Goal: Register for event/course: Sign up to attend an event or enroll in a course

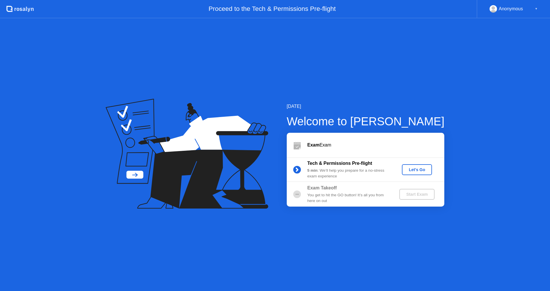
click at [411, 163] on div "Tech & Permissions Pre-flight 5 min : We’ll help you prepare for a no-stress ex…" at bounding box center [365, 169] width 157 height 25
click at [409, 172] on div "Let's Go" at bounding box center [416, 170] width 25 height 5
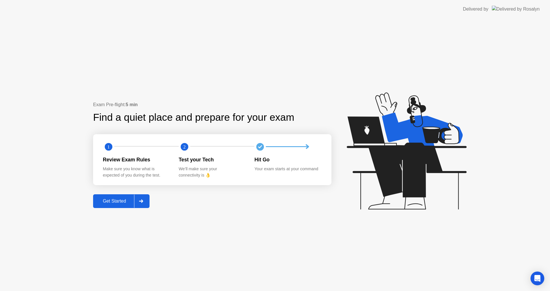
click at [133, 206] on button "Get Started" at bounding box center [121, 201] width 56 height 14
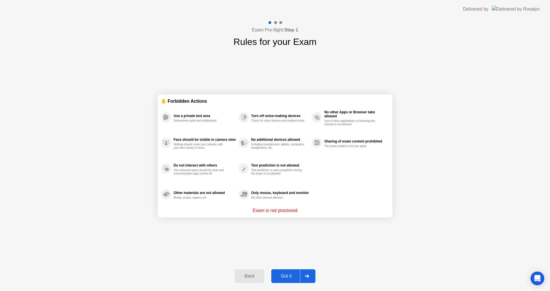
click at [292, 274] on div "Got it" at bounding box center [286, 276] width 27 height 5
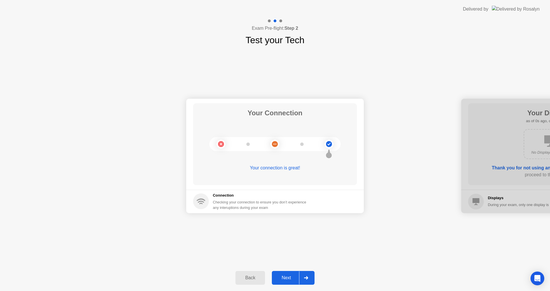
click at [292, 274] on button "Next" at bounding box center [293, 278] width 43 height 14
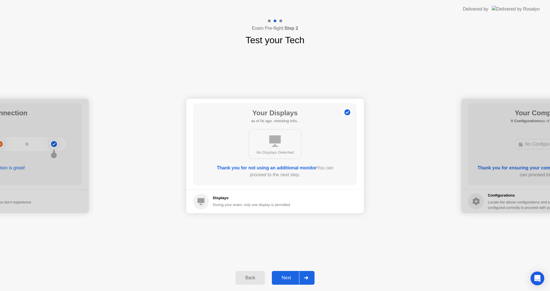
click at [292, 274] on button "Next" at bounding box center [293, 278] width 43 height 14
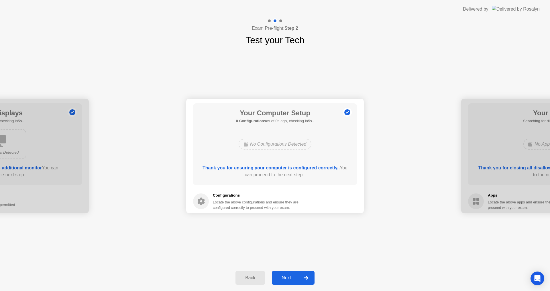
click at [289, 279] on div "Next" at bounding box center [285, 277] width 25 height 5
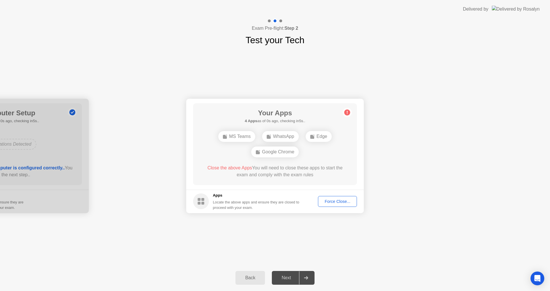
click at [339, 203] on div "Force Close..." at bounding box center [337, 201] width 35 height 5
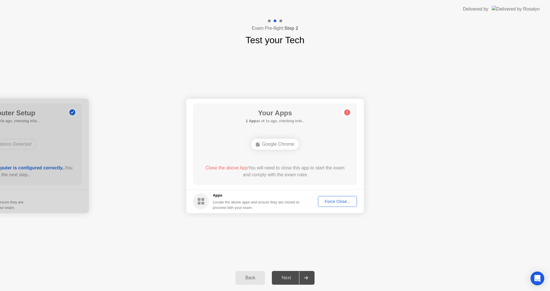
click at [338, 202] on div "Force Close..." at bounding box center [337, 201] width 35 height 5
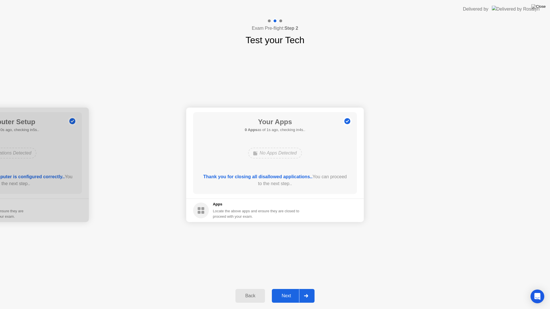
click at [288, 291] on button "Next" at bounding box center [293, 296] width 43 height 14
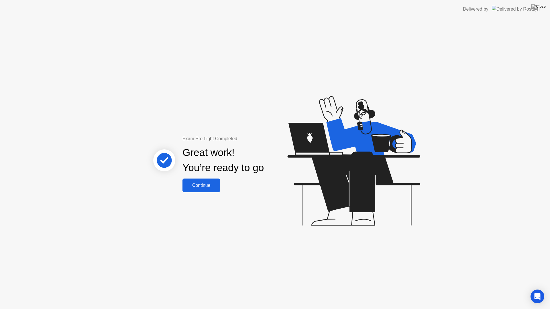
click at [208, 186] on div "Continue" at bounding box center [201, 185] width 34 height 5
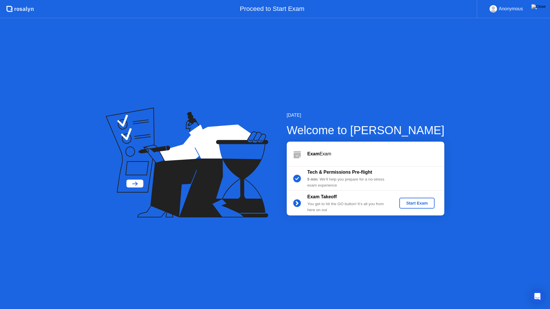
click at [403, 206] on button "Start Exam" at bounding box center [416, 203] width 35 height 11
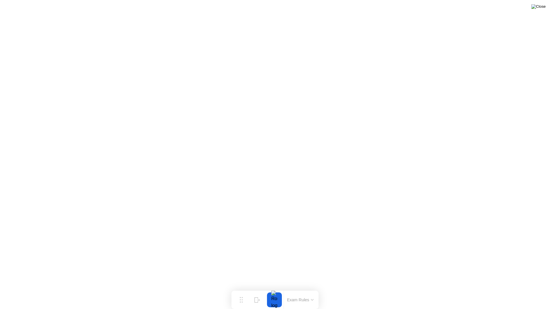
click at [542, 5] on img at bounding box center [538, 6] width 14 height 5
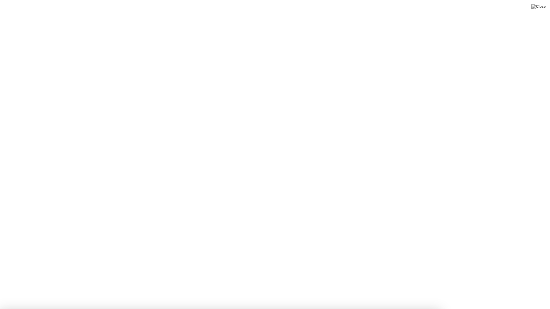
click at [543, 7] on img at bounding box center [538, 6] width 14 height 5
